Goal: Transaction & Acquisition: Purchase product/service

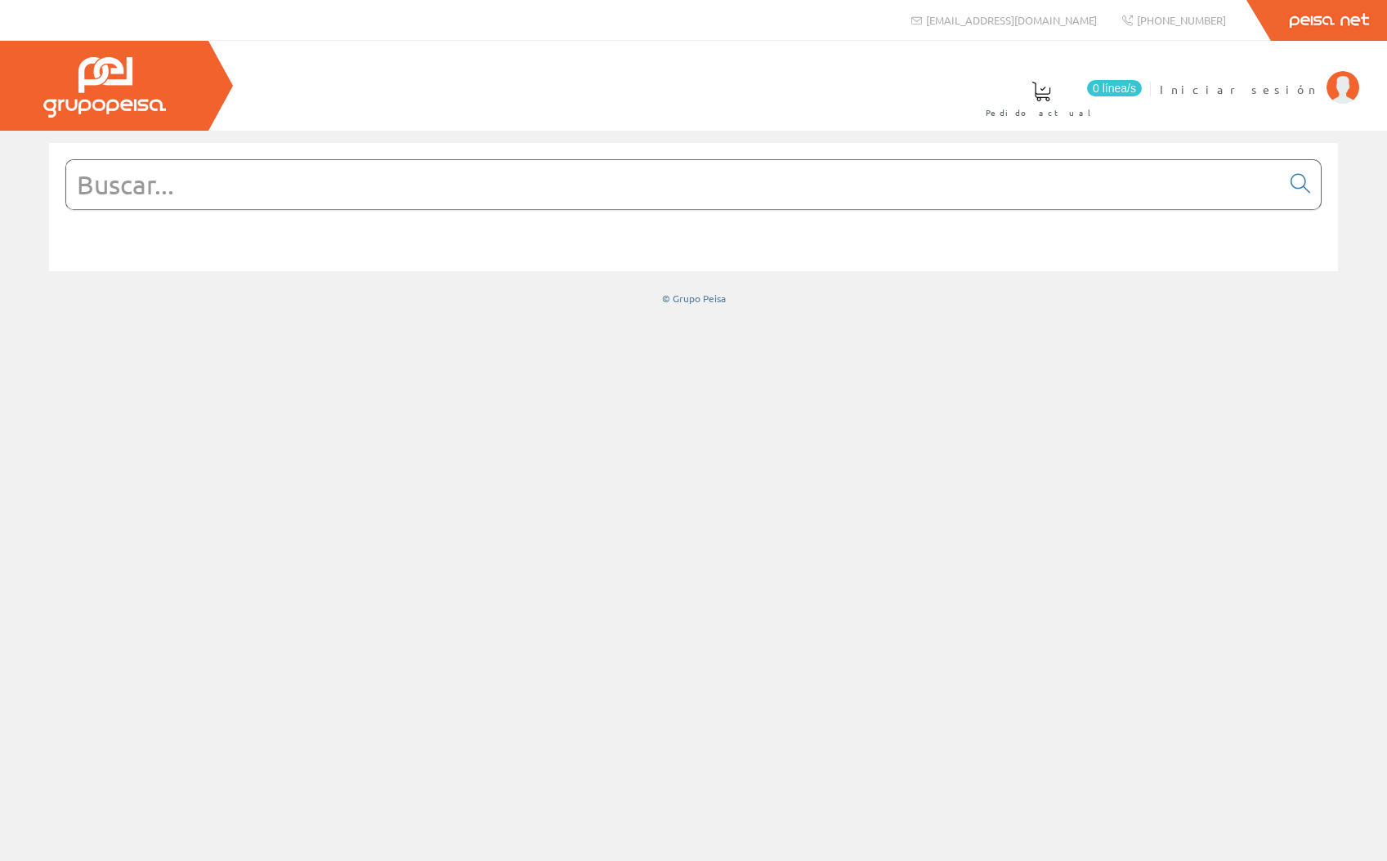
click at [306, 179] on input "text" at bounding box center [673, 184] width 1215 height 49
type input "in"
click at [1306, 193] on link at bounding box center [1300, 185] width 41 height 40
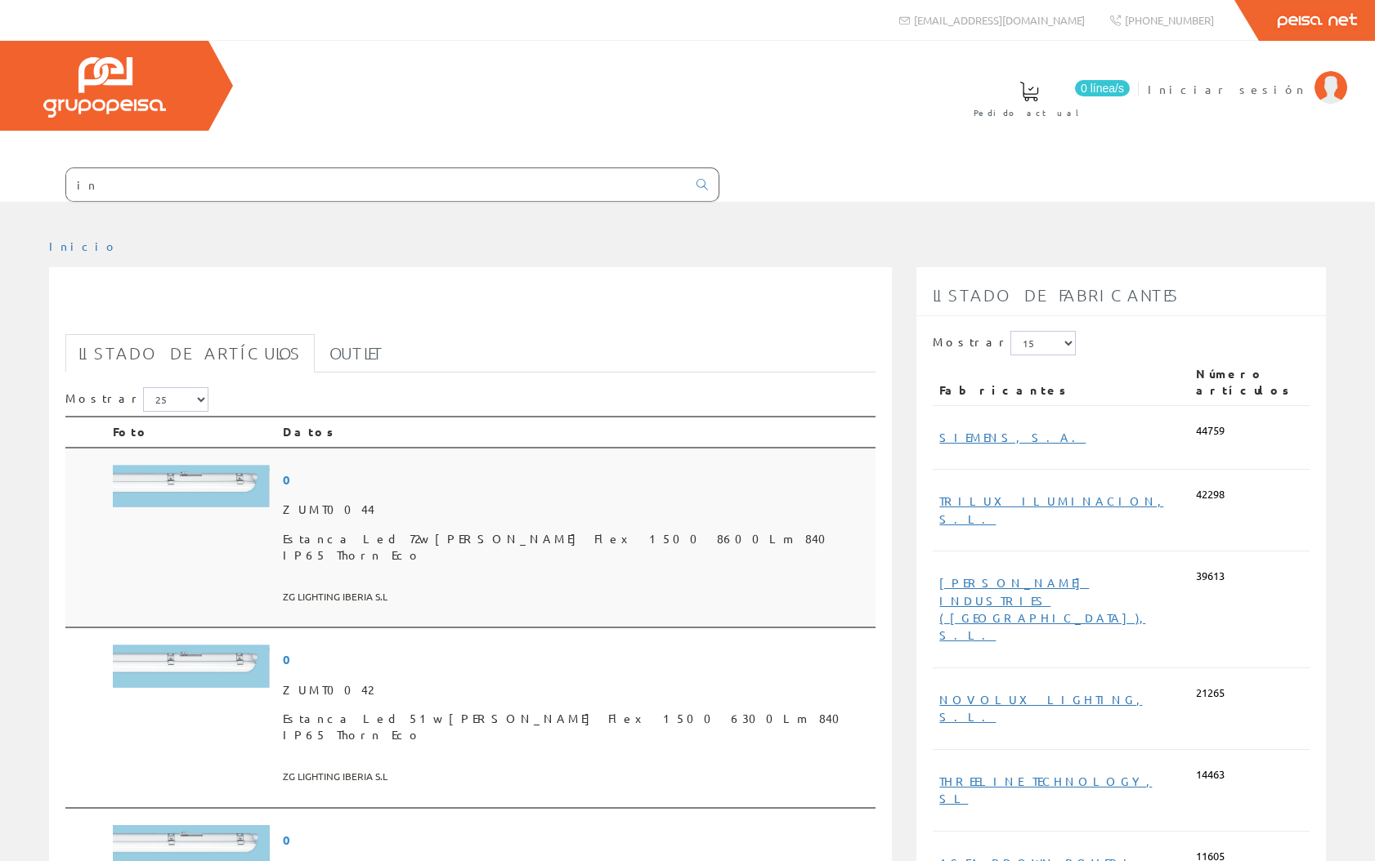
click at [227, 465] on img at bounding box center [191, 486] width 157 height 43
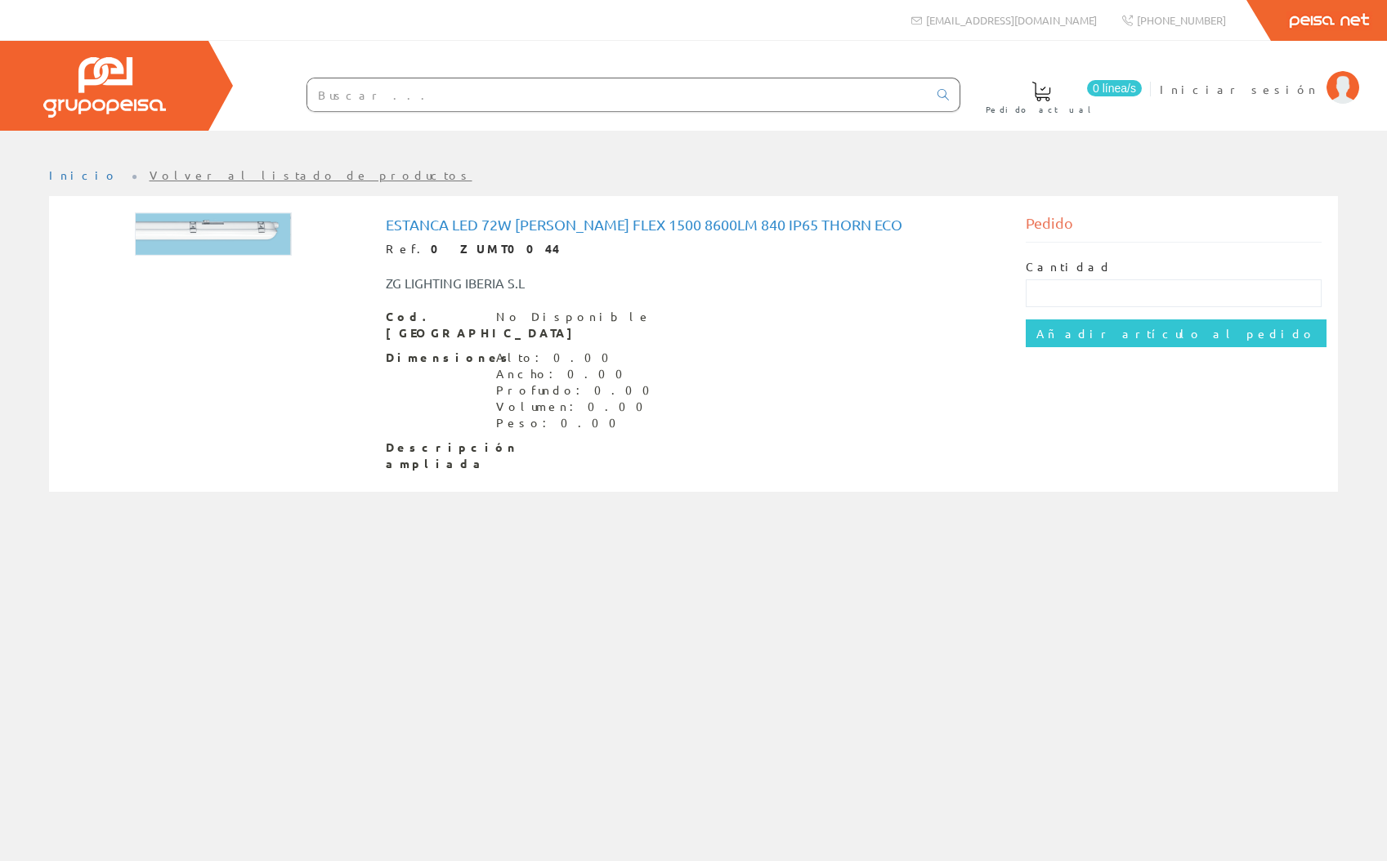
click at [1077, 234] on div "Pedido" at bounding box center [1174, 228] width 296 height 30
click at [1050, 286] on input "text" at bounding box center [1174, 294] width 296 height 28
click at [757, 402] on div "Dimensiones Alto: 0.00 Ancho: 0.00 Profundo: 0.00 Volumen: 0.00 Peso: 0.00" at bounding box center [694, 391] width 616 height 82
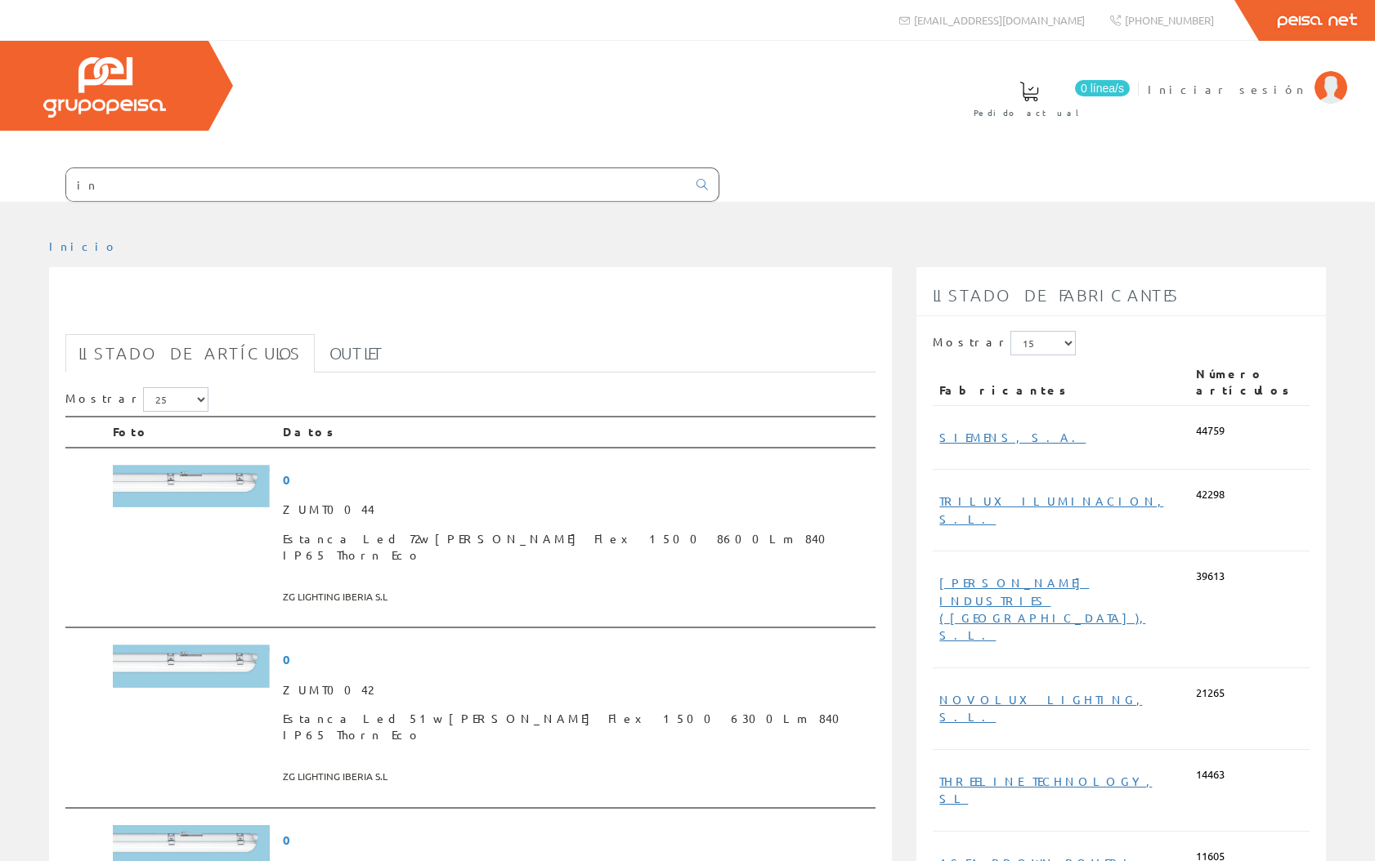
click at [390, 7] on div "in Peisa Net" at bounding box center [687, 20] width 1375 height 41
click at [276, 448] on td at bounding box center [191, 538] width 170 height 181
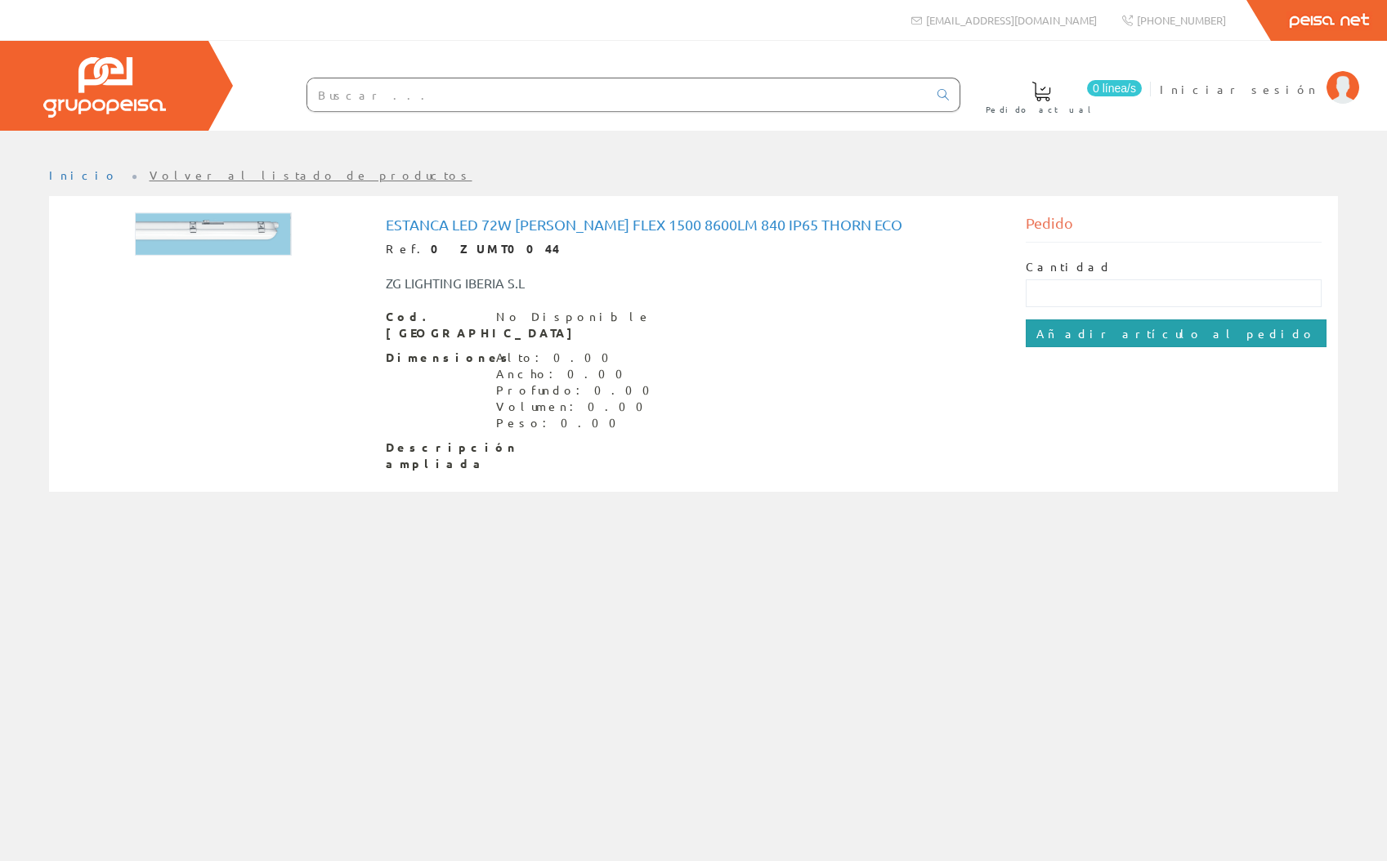
click at [1074, 320] on input "Añadir artículo al pedido" at bounding box center [1176, 334] width 301 height 28
drag, startPoint x: 1049, startPoint y: 611, endPoint x: 905, endPoint y: 92, distance: 537.8
click at [1047, 610] on div "Inicio Volver al listado de productos" at bounding box center [693, 496] width 1387 height 731
